Goal: Check status: Check status

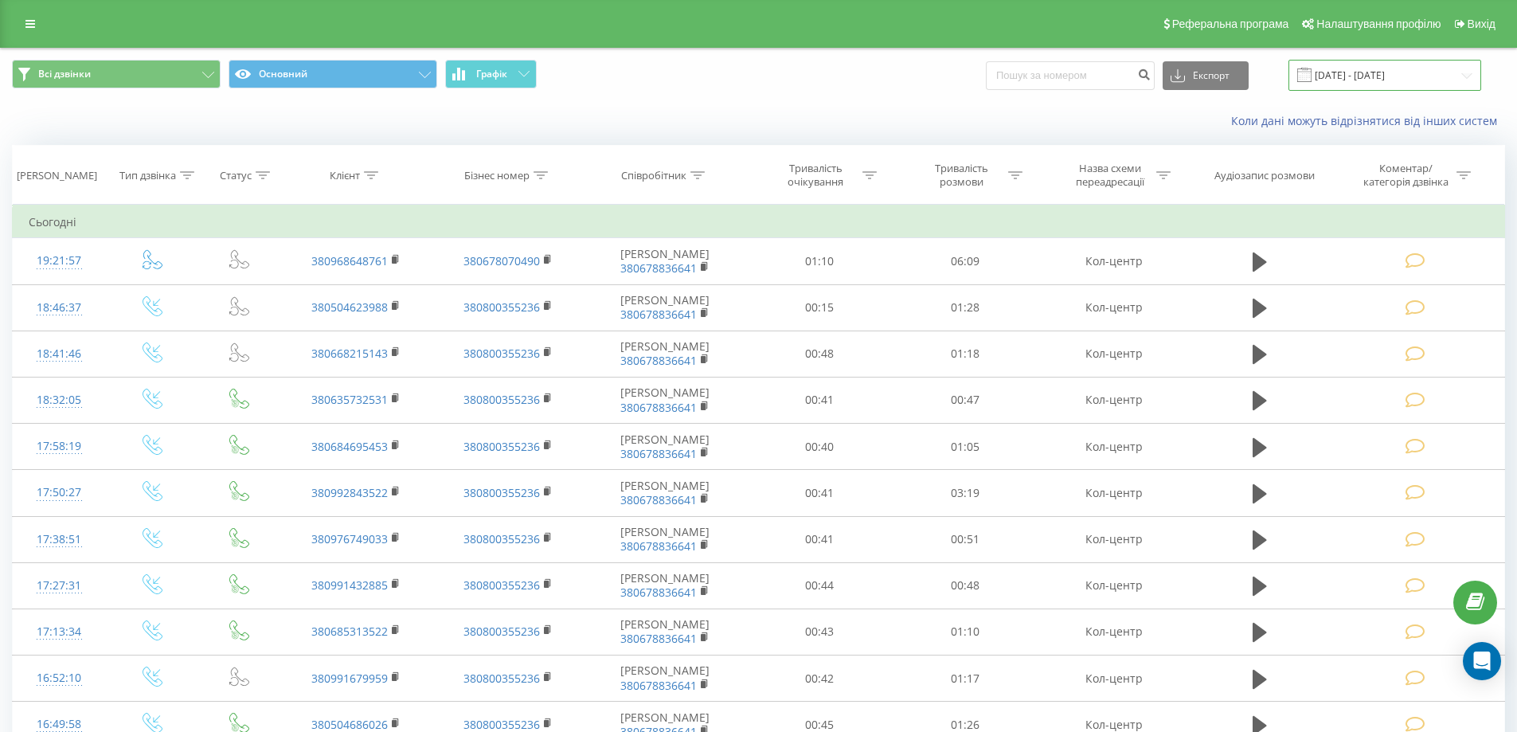
click at [1400, 80] on input "19.08.2025 - 19.08.2025" at bounding box center [1385, 75] width 193 height 31
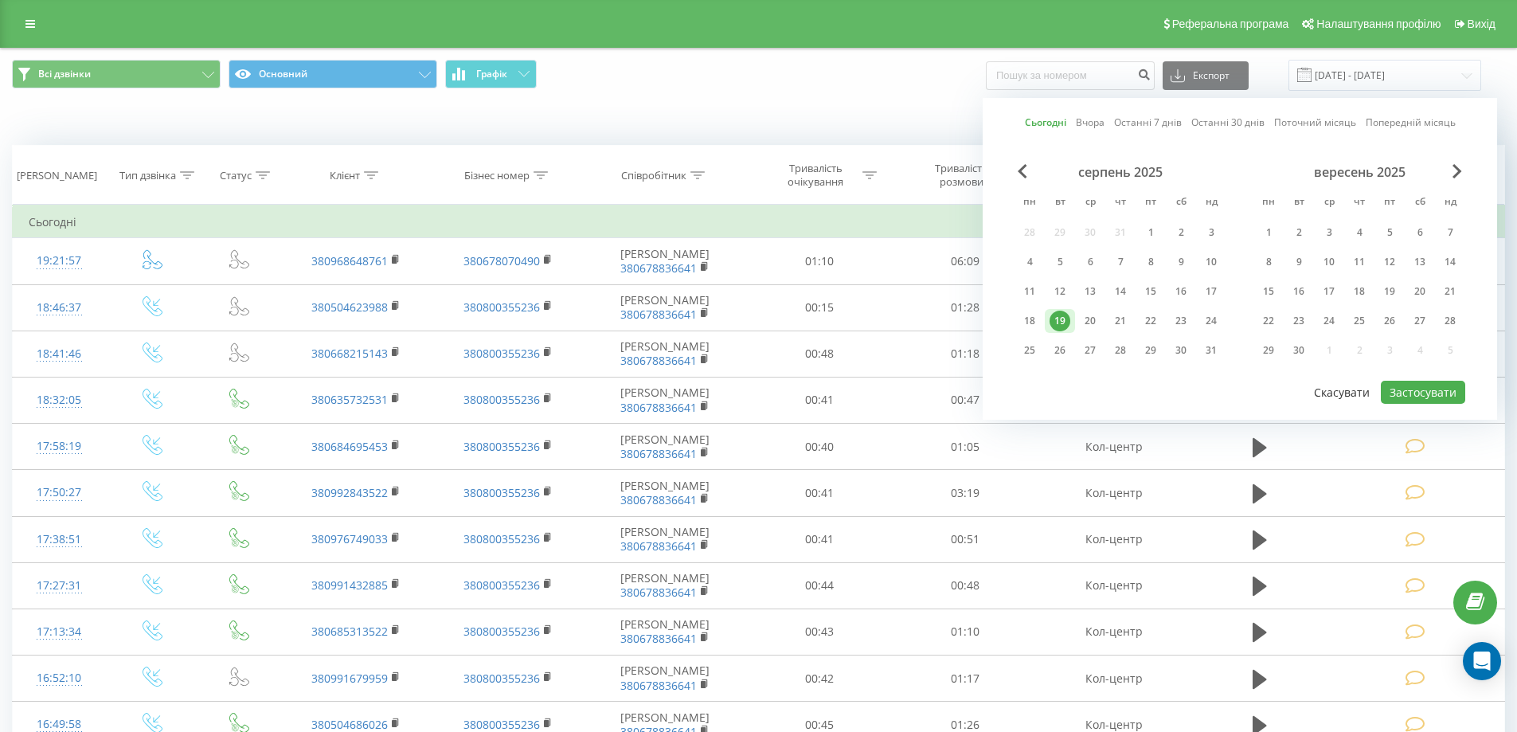
drag, startPoint x: 1097, startPoint y: 331, endPoint x: 1352, endPoint y: 386, distance: 260.9
click at [1097, 329] on div "20" at bounding box center [1090, 321] width 21 height 21
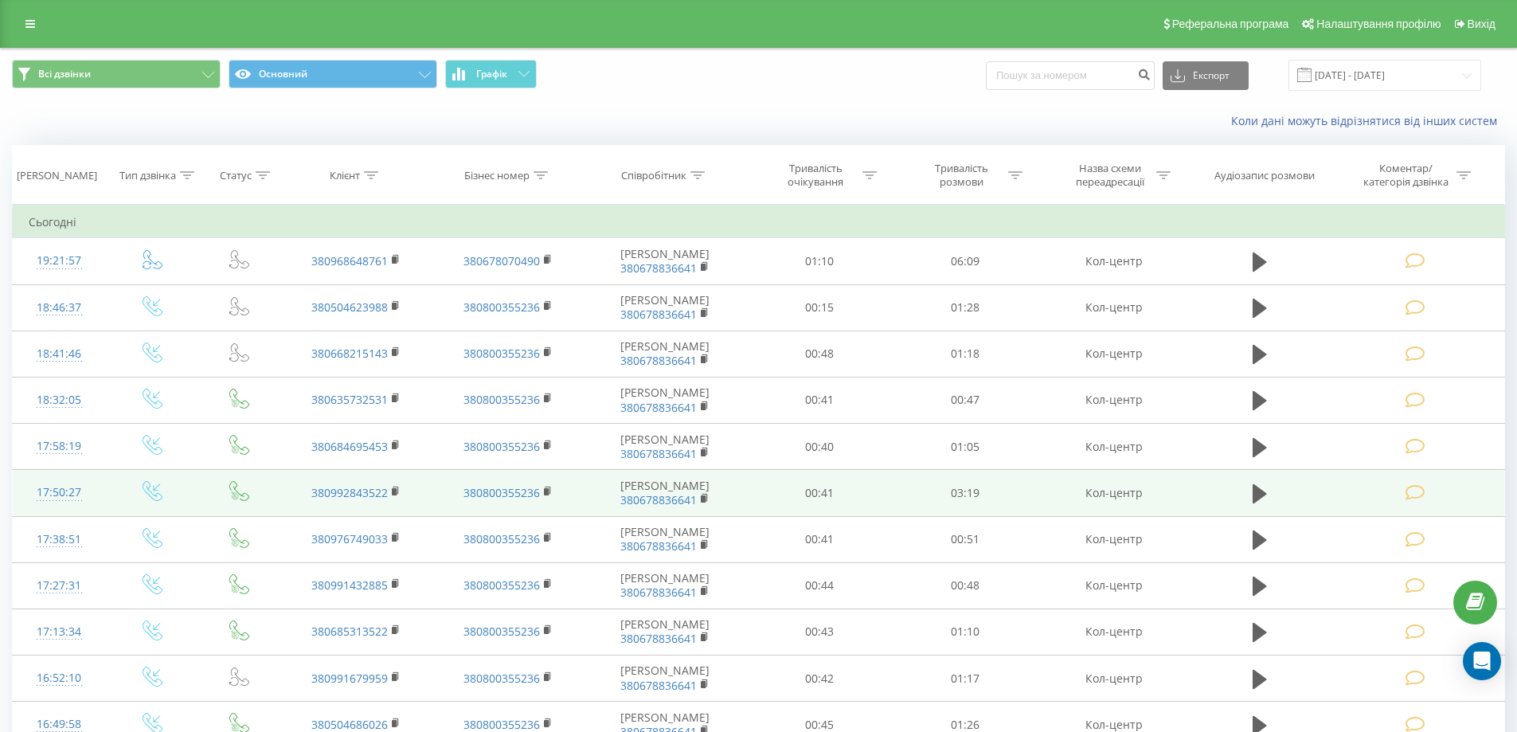
click at [668, 490] on td "Шимоняк Ярина 380678836641" at bounding box center [665, 493] width 163 height 46
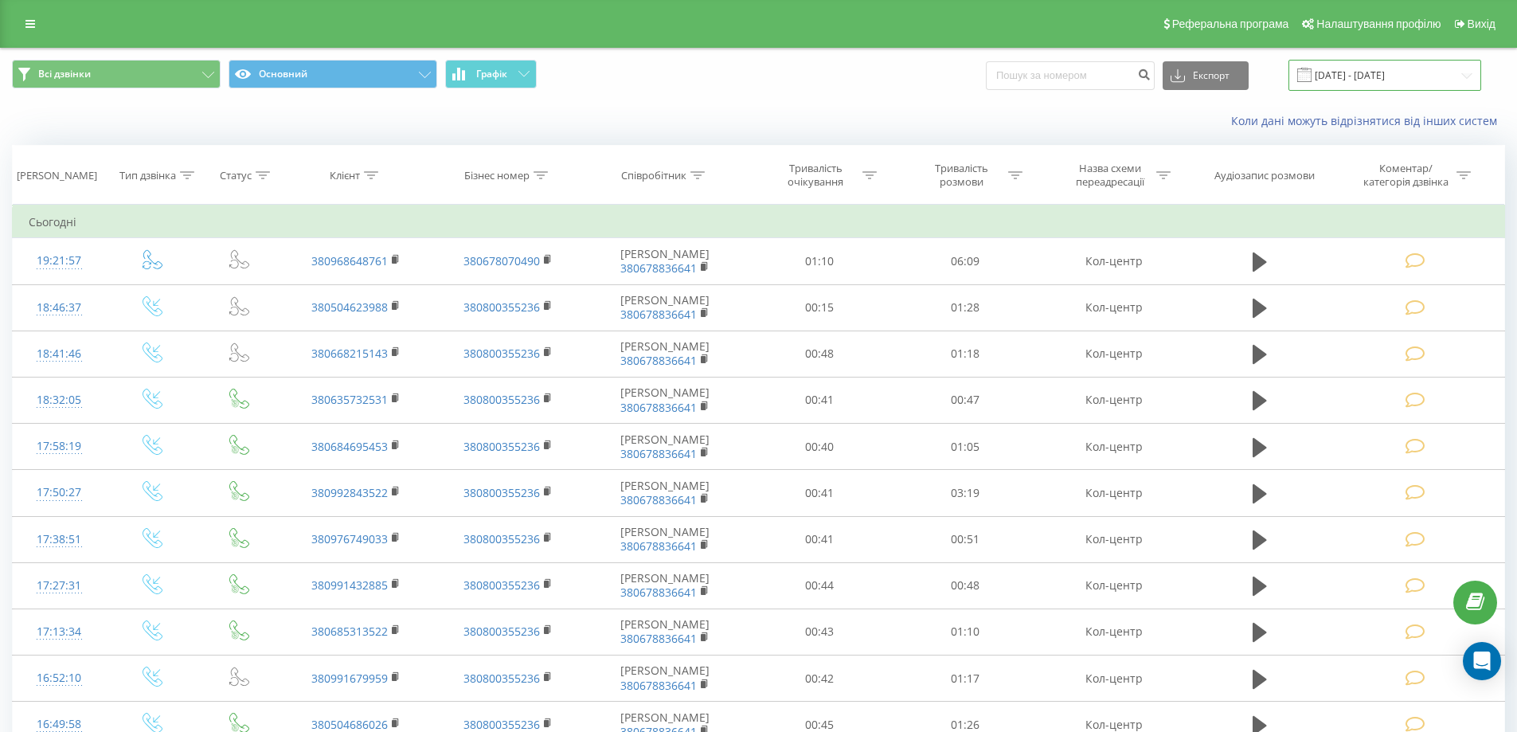
click at [1389, 76] on input "19.08.2025 - 19.08.2025" at bounding box center [1385, 75] width 193 height 31
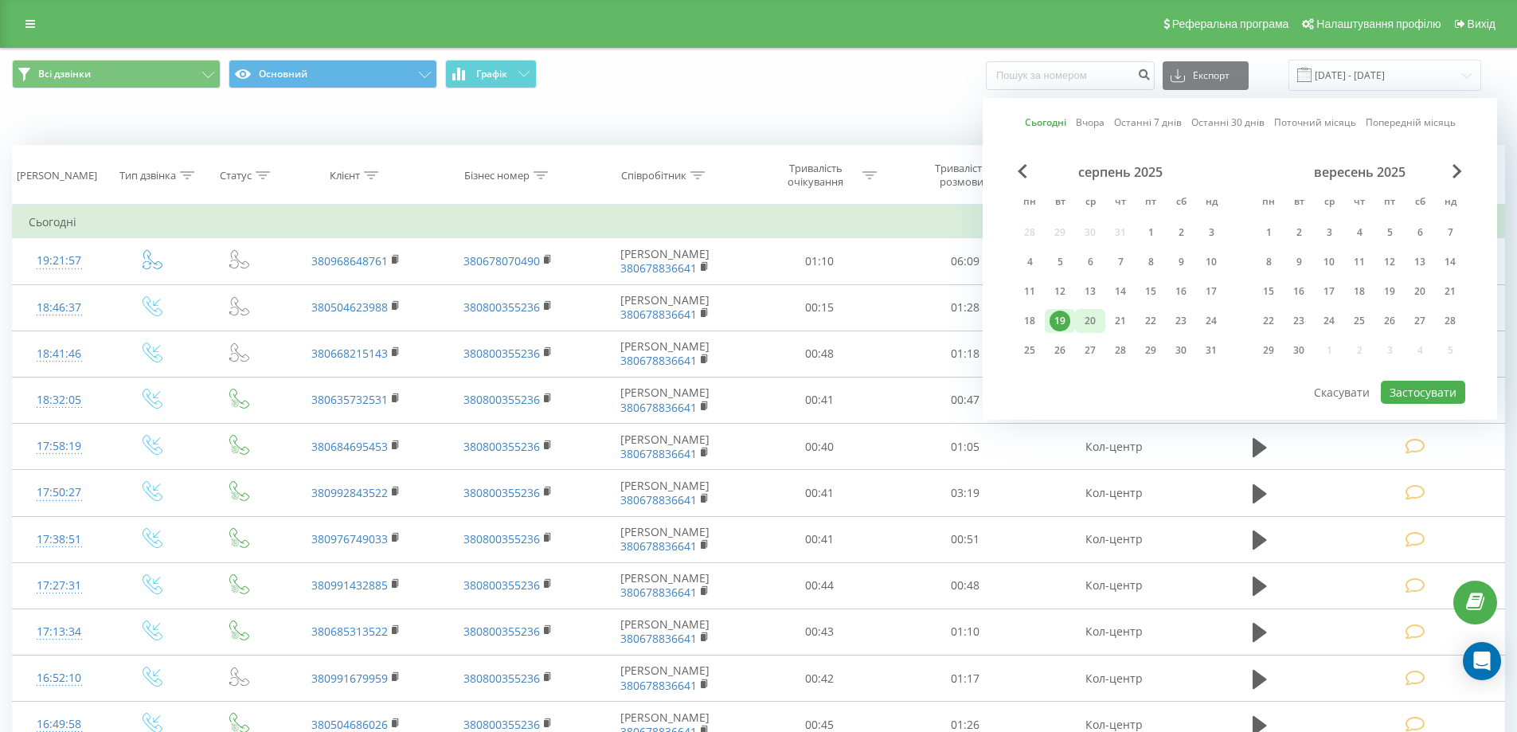
click at [1094, 325] on div "20" at bounding box center [1090, 321] width 21 height 21
click at [1424, 393] on button "Застосувати" at bounding box center [1423, 392] width 84 height 23
type input "[DATE] - [DATE]"
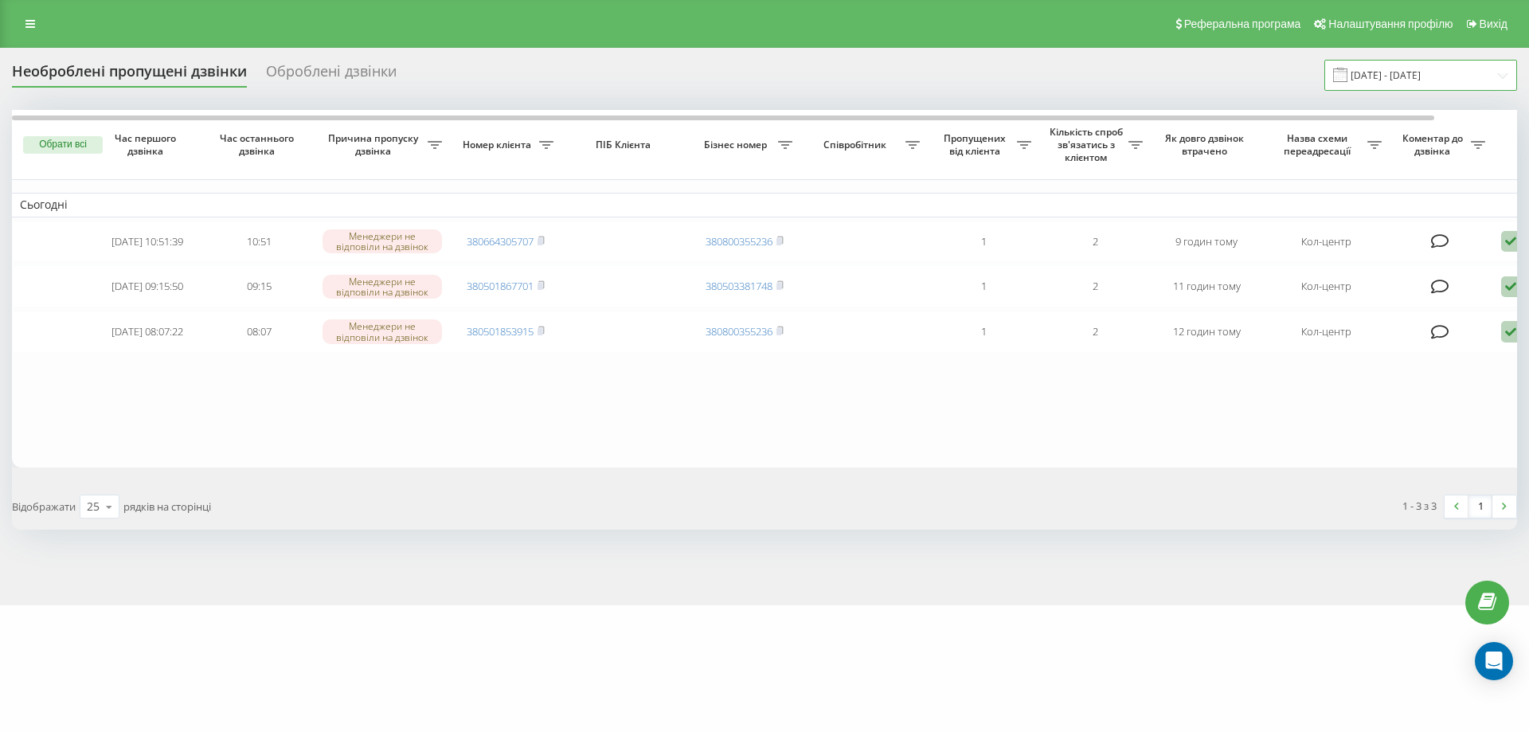
click at [1412, 72] on input "19.08.2025 - 19.08.2025" at bounding box center [1421, 75] width 193 height 31
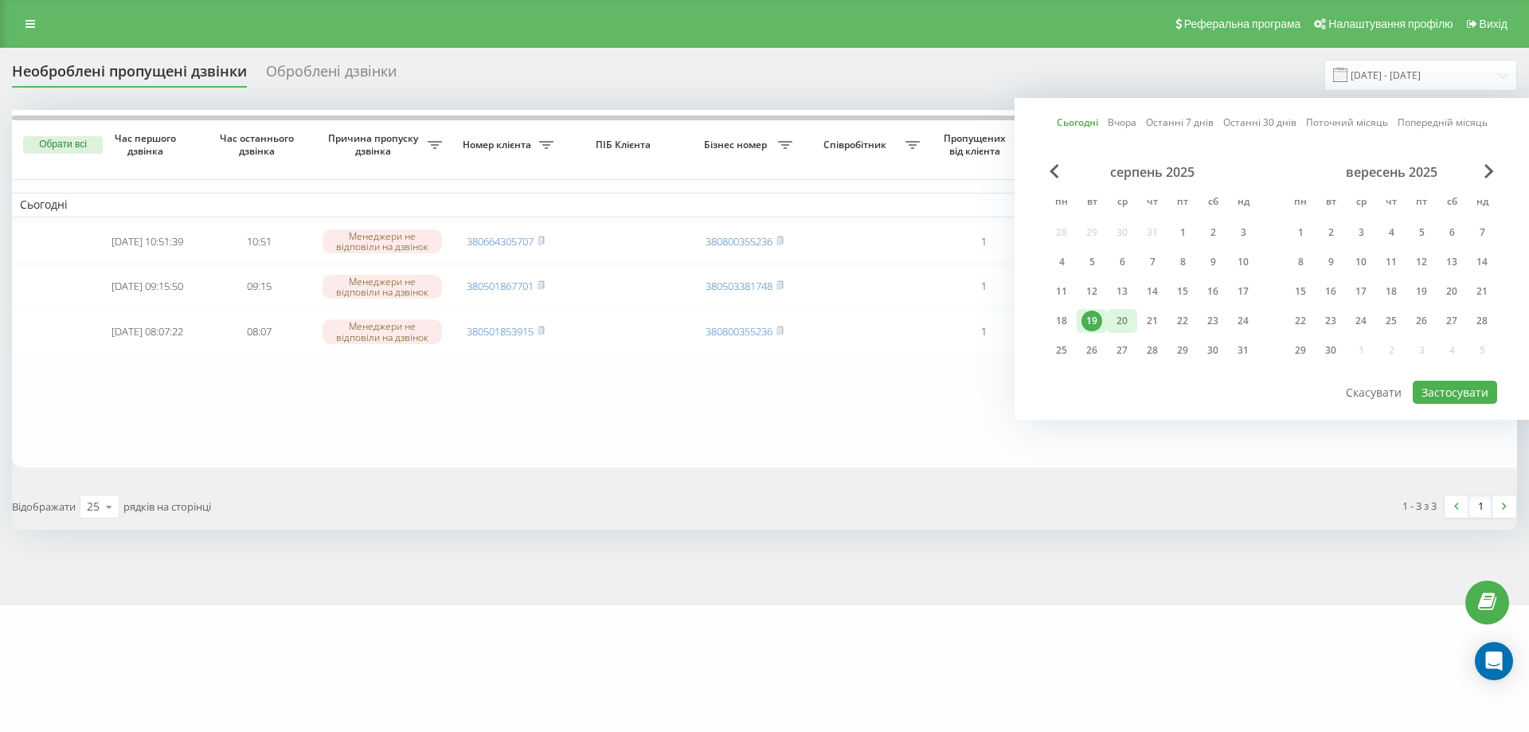
click at [1118, 323] on div "20" at bounding box center [1122, 321] width 21 height 21
drag, startPoint x: 1467, startPoint y: 386, endPoint x: 1455, endPoint y: 388, distance: 11.4
click at [1466, 386] on button "Застосувати" at bounding box center [1455, 392] width 84 height 23
type input "[DATE] - [DATE]"
